Goal: Task Accomplishment & Management: Use online tool/utility

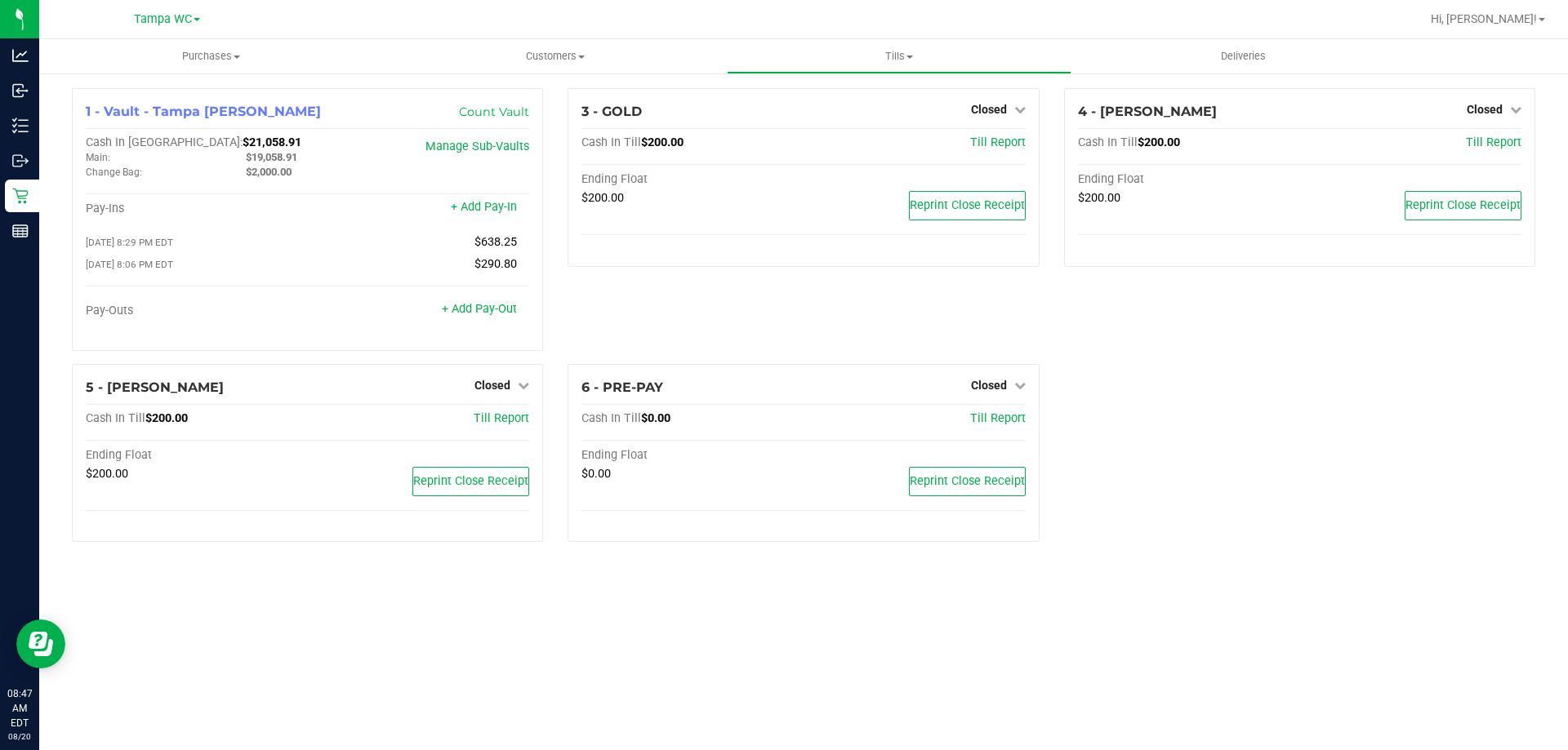
click at [1408, 556] on div "1 - Vault - [GEOGRAPHIC_DATA] [PERSON_NAME] Count Vault Cash In Vault: $21,058.…" at bounding box center [803, 321] width 1529 height 500
click at [1510, 107] on icon at bounding box center [1516, 109] width 12 height 11
click at [1491, 150] on link "Open Till" at bounding box center [1484, 143] width 43 height 13
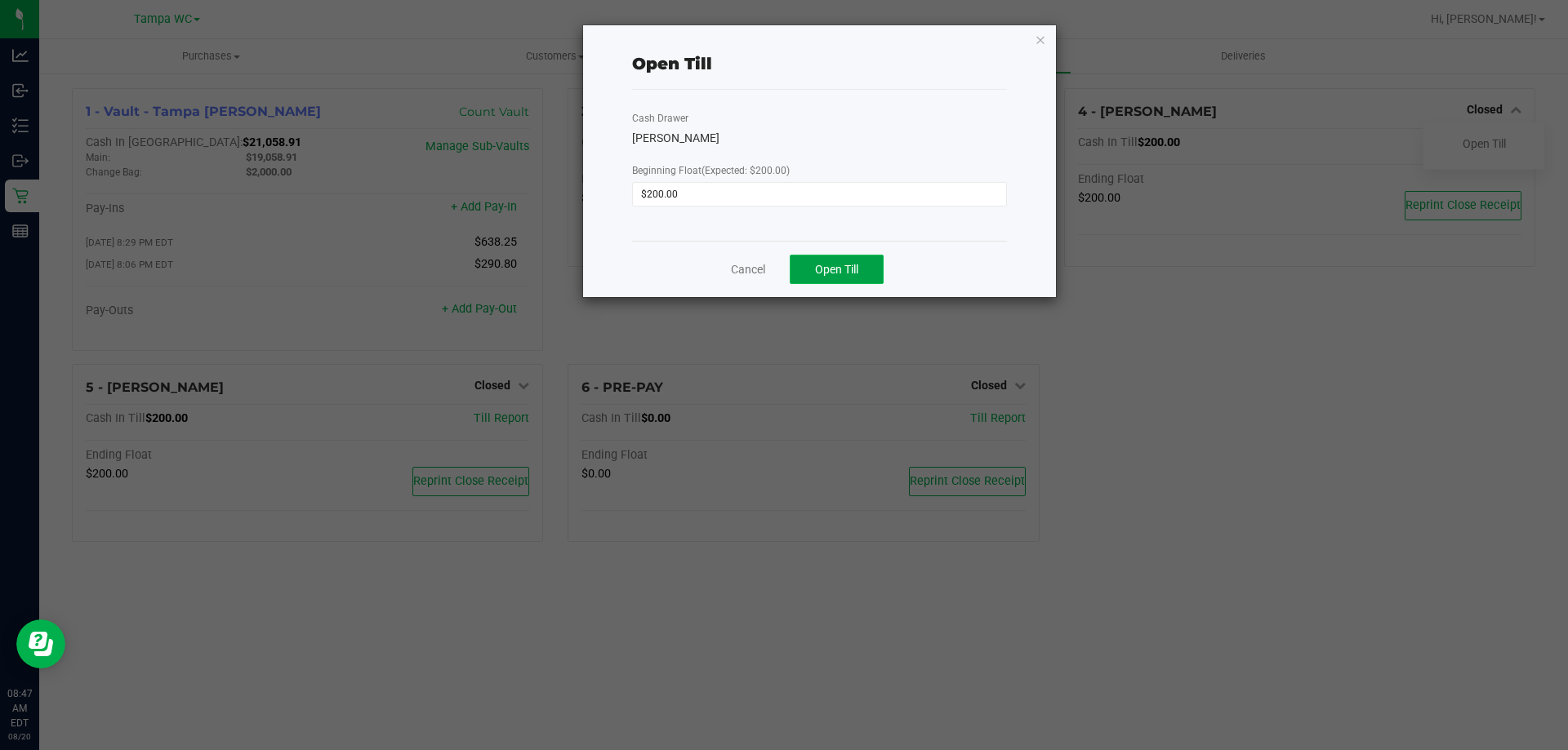
click at [837, 259] on button "Open Till" at bounding box center [837, 269] width 94 height 29
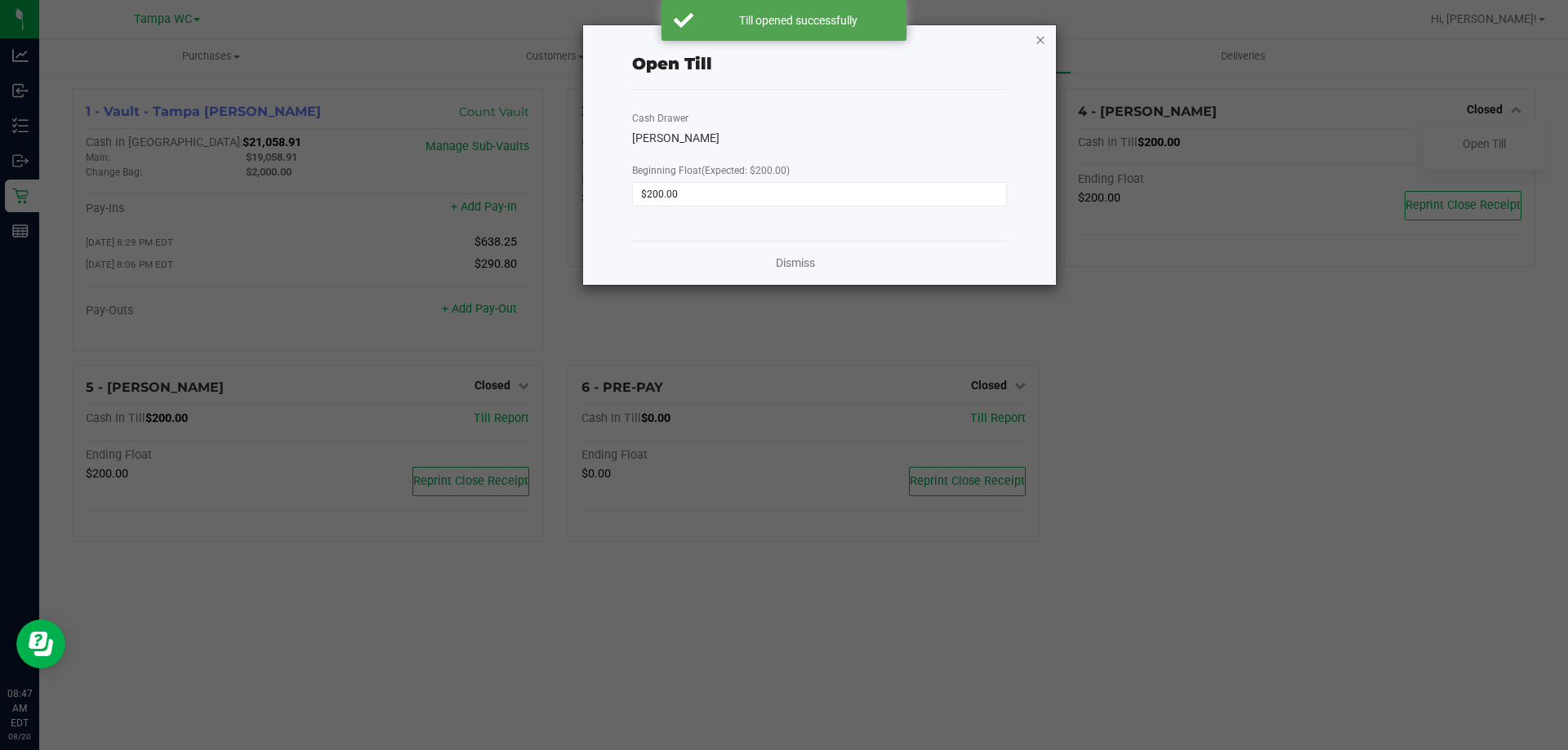
click at [1040, 45] on icon "button" at bounding box center [1041, 39] width 12 height 19
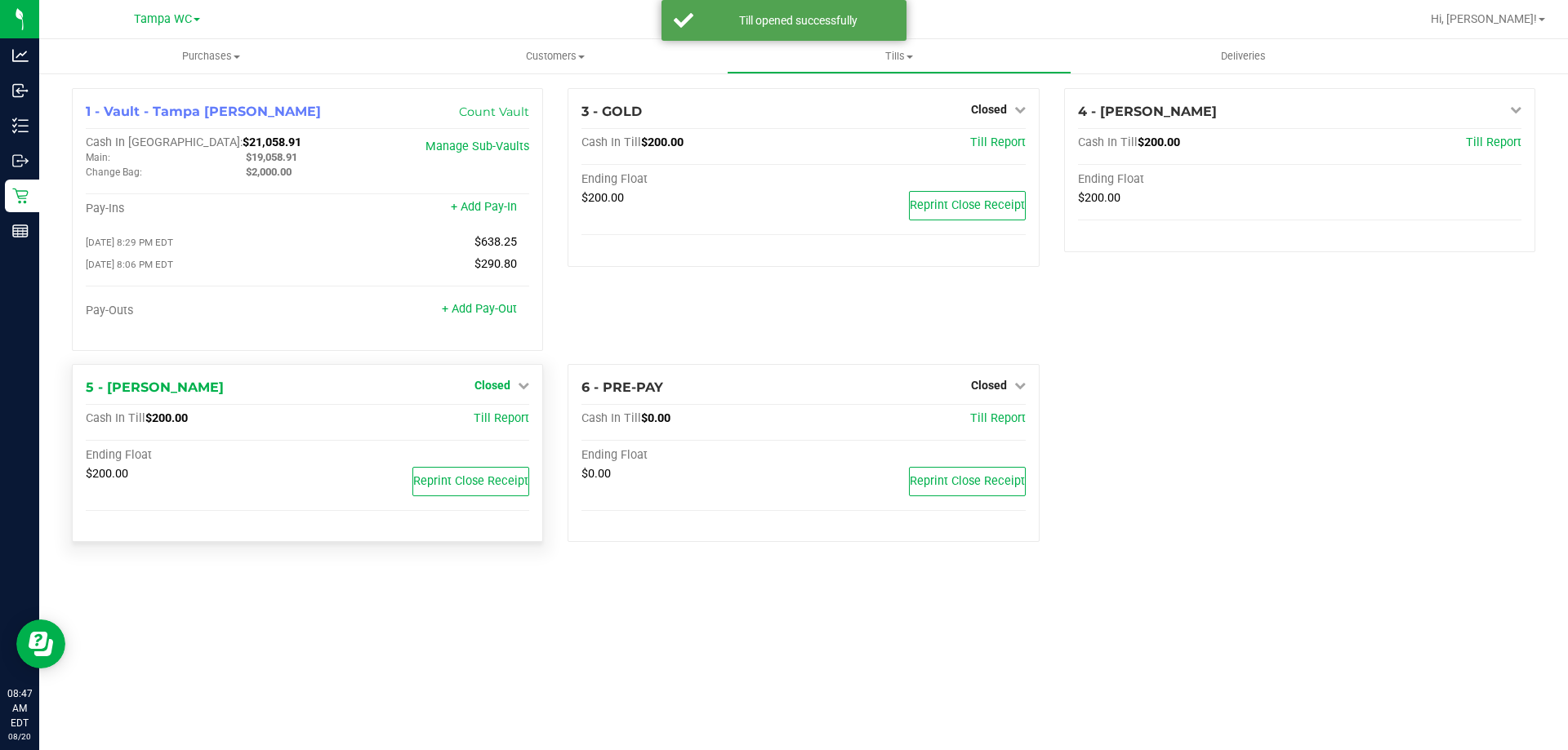
click at [516, 390] on link "Closed" at bounding box center [502, 385] width 55 height 13
click at [505, 425] on link "Open Till" at bounding box center [492, 418] width 43 height 13
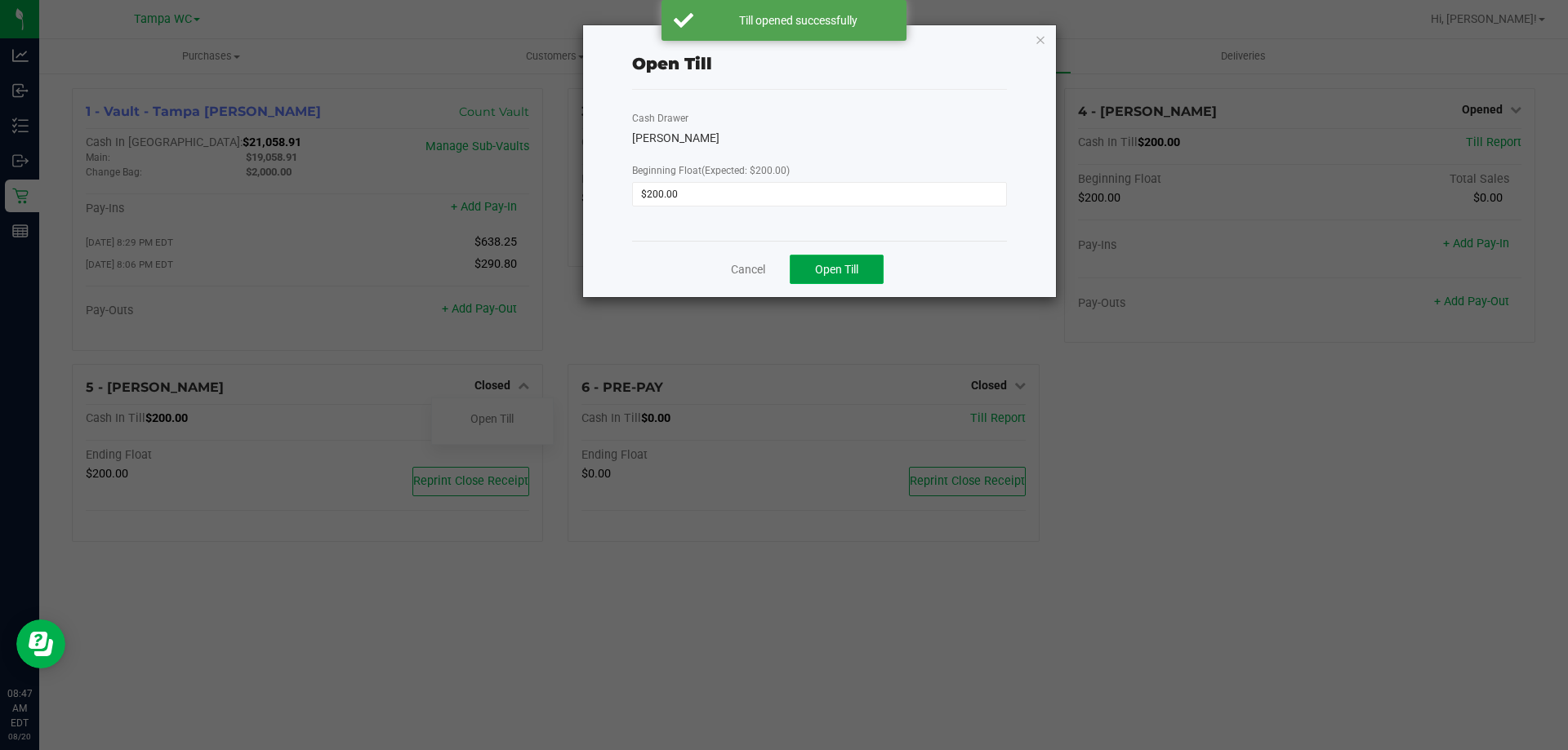
click at [846, 280] on button "Open Till" at bounding box center [837, 269] width 94 height 29
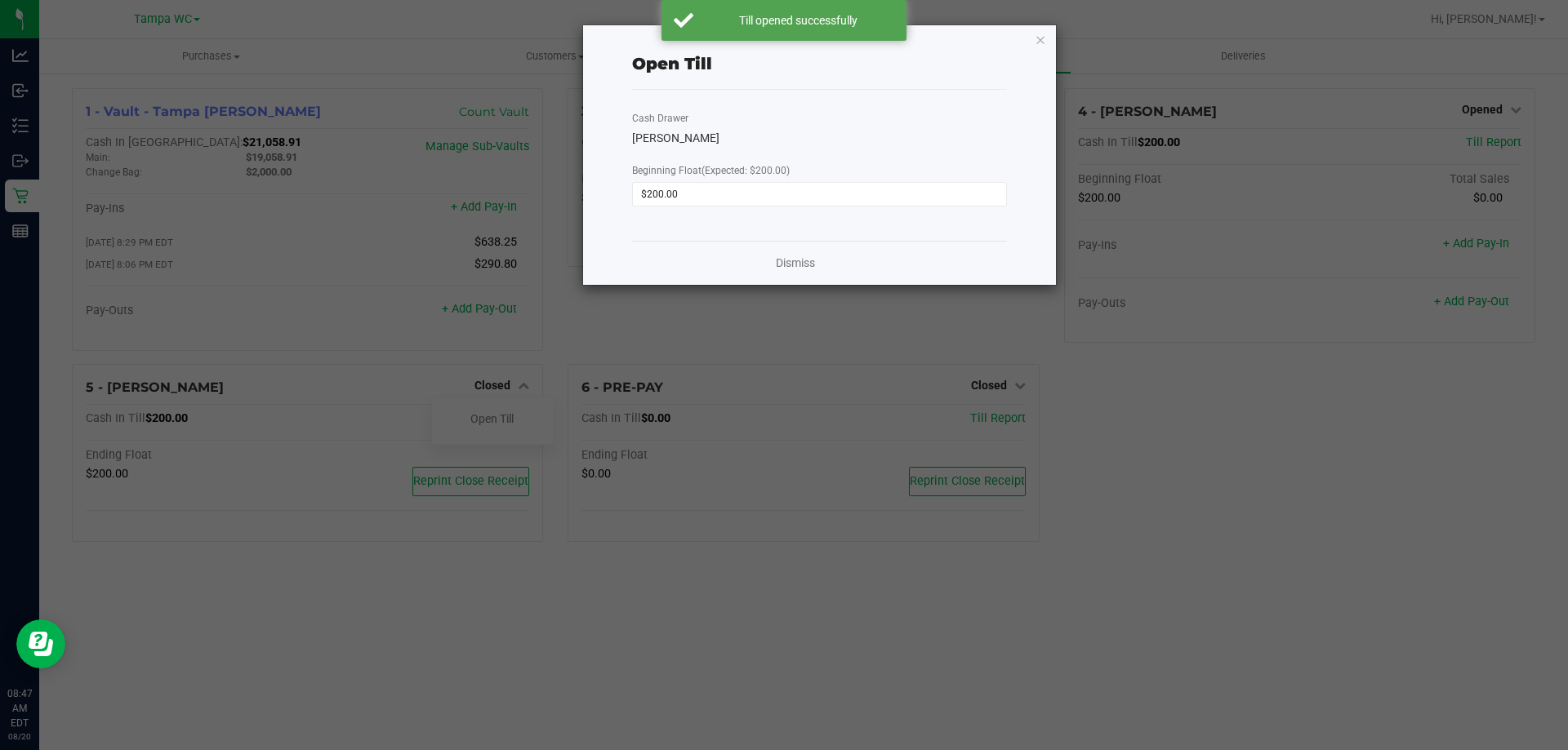
click at [1148, 445] on ngb-modal-window "Open Till Cash Drawer WILLOW-SMITH Beginning Float (Expected: $200.00) $200.00 …" at bounding box center [790, 375] width 1580 height 750
click at [1037, 41] on icon "button" at bounding box center [1041, 39] width 12 height 19
